Goal: Transaction & Acquisition: Purchase product/service

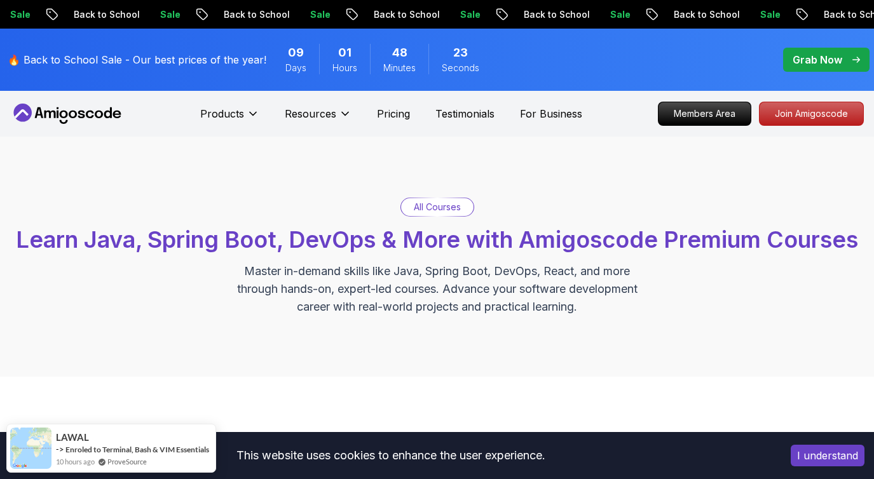
click at [830, 55] on p "Grab Now" at bounding box center [818, 59] width 50 height 15
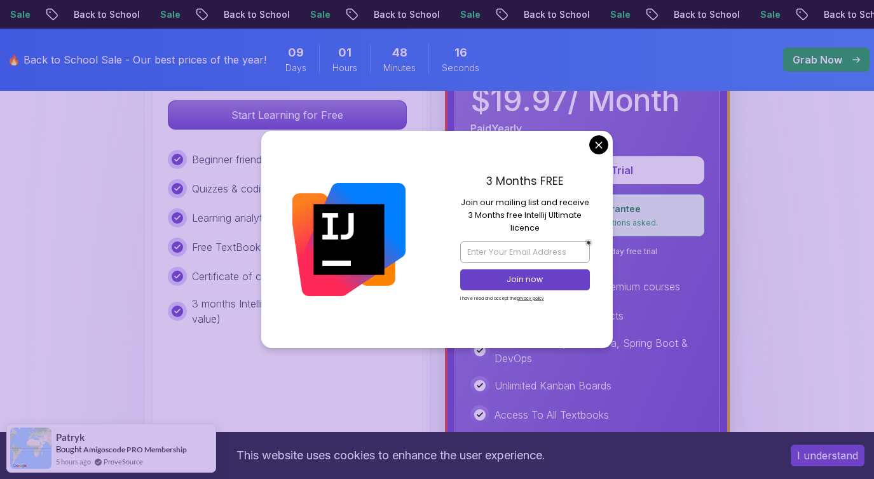
scroll to position [456, 0]
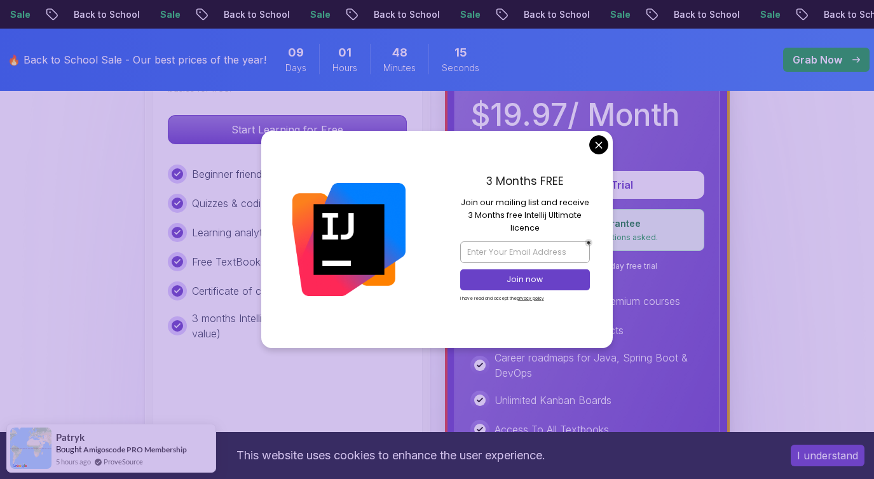
click at [587, 140] on div "3 Months FREE Join our mailing list and receive 3 Months free Intellij Ultimate…" at bounding box center [525, 239] width 176 height 217
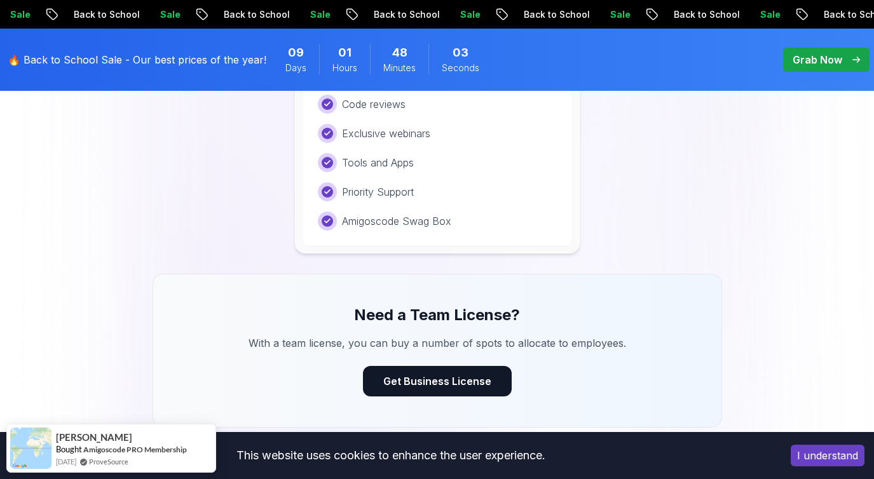
scroll to position [948, 0]
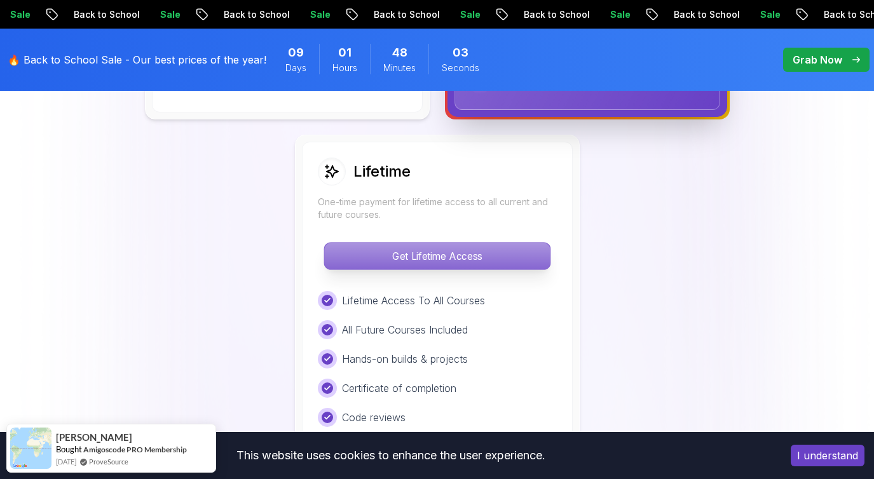
click at [388, 259] on p "Get Lifetime Access" at bounding box center [437, 256] width 226 height 27
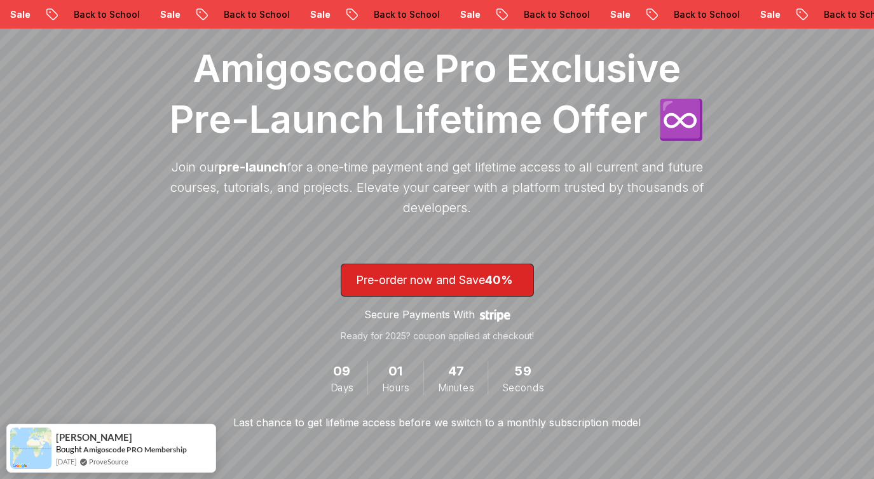
scroll to position [186, 0]
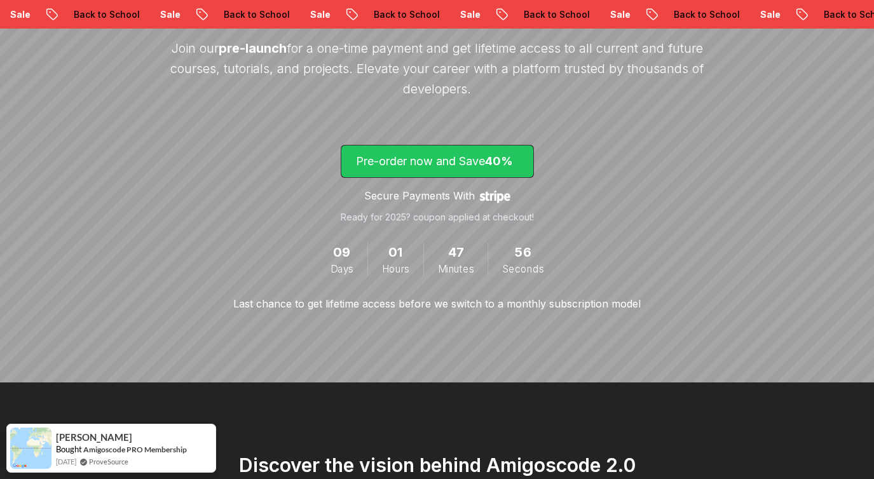
click at [399, 158] on p "Pre-order now and Save 40%" at bounding box center [437, 162] width 163 height 18
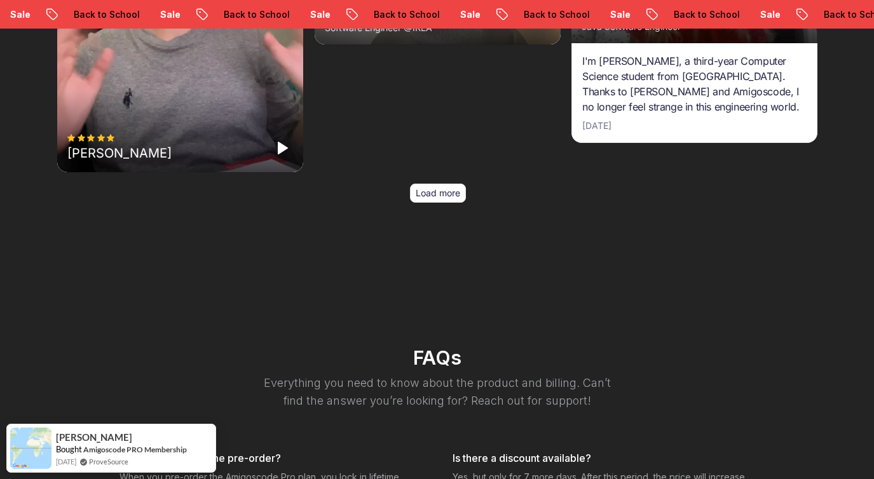
scroll to position [5005, 0]
